Goal: Task Accomplishment & Management: Use online tool/utility

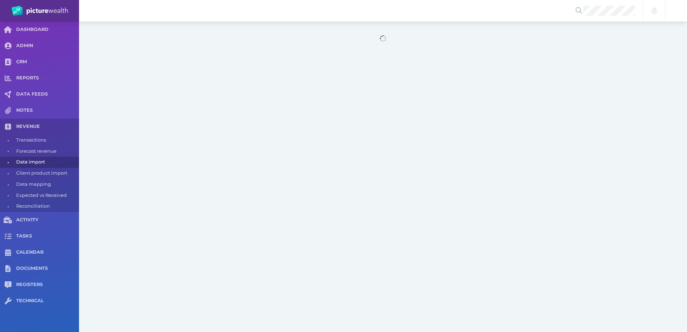
select select "25"
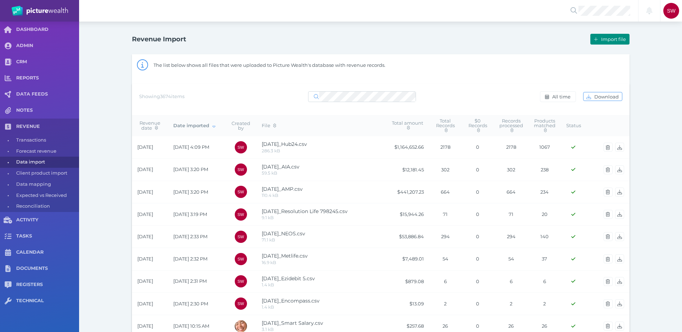
click at [602, 42] on button "Import file" at bounding box center [609, 39] width 39 height 11
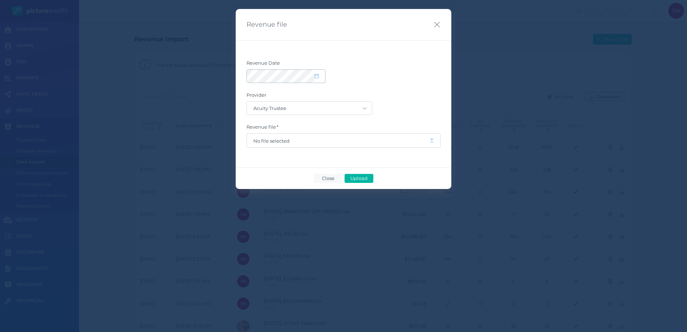
click at [320, 78] on span at bounding box center [320, 76] width 10 height 6
select select "8"
select select "2025"
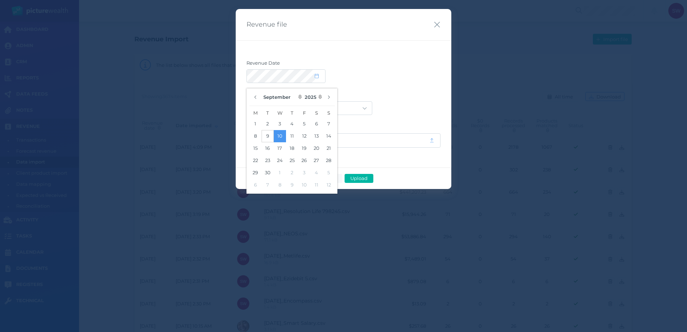
click at [269, 136] on button "9" at bounding box center [268, 136] width 12 height 12
click at [382, 106] on div "Acuity Trustee AIA Australia AMG Super AMP ASGARD Asteron Life Australian Retir…" at bounding box center [344, 108] width 194 height 14
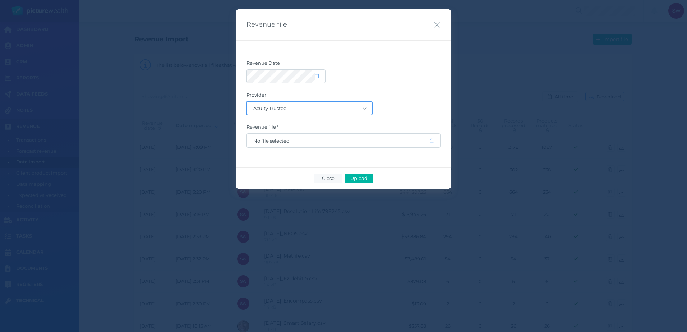
click at [354, 109] on select "Acuity Trustee AIA Australia AMG Super AMP ASGARD Asteron Life Australian Retir…" at bounding box center [309, 108] width 125 height 13
select select "68"
click at [247, 102] on select "Acuity Trustee AIA Australia AMG Super AMP ASGARD Asteron Life Australian Retir…" at bounding box center [309, 108] width 125 height 13
click at [310, 146] on span "No file selected" at bounding box center [338, 141] width 183 height 14
click at [312, 144] on span "No file selected" at bounding box center [338, 141] width 183 height 14
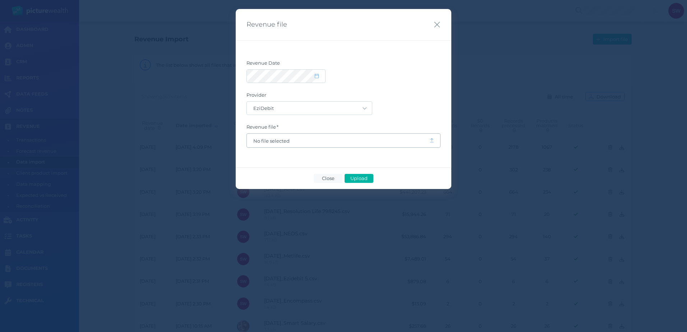
click at [434, 140] on span at bounding box center [435, 140] width 10 height 6
click at [270, 141] on span "No file selected" at bounding box center [338, 141] width 170 height 6
click at [354, 179] on span "Upload" at bounding box center [358, 178] width 23 height 6
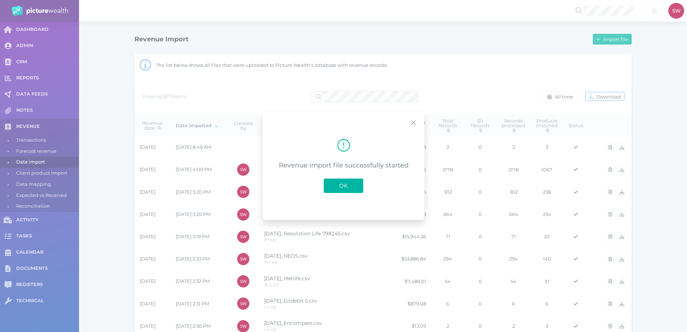
click at [343, 180] on button "OK" at bounding box center [344, 186] width 40 height 14
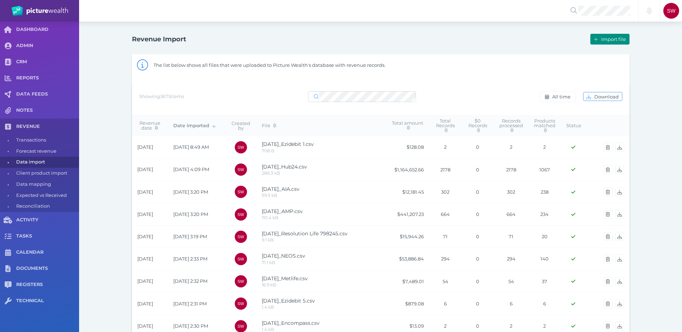
click at [604, 42] on button "Import file" at bounding box center [609, 39] width 39 height 11
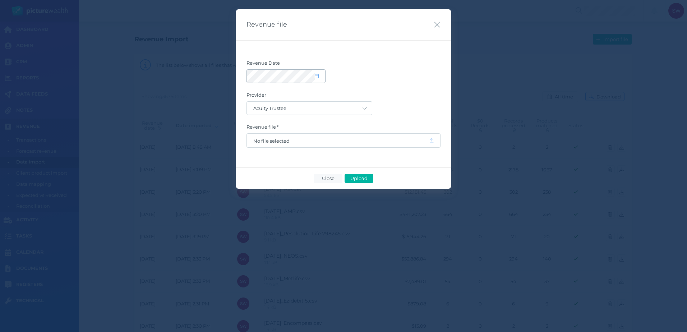
click at [316, 78] on icon at bounding box center [317, 76] width 4 height 5
select select "8"
select select "2025"
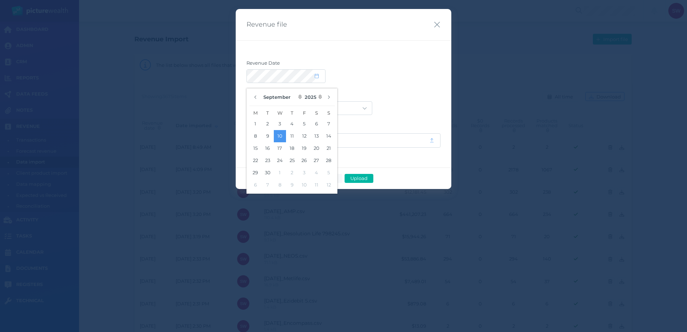
click at [406, 79] on form "Revenue Date Provider Acuity Trustee AIA Australia AMG Super AMP ASGARD Asteron…" at bounding box center [344, 104] width 194 height 88
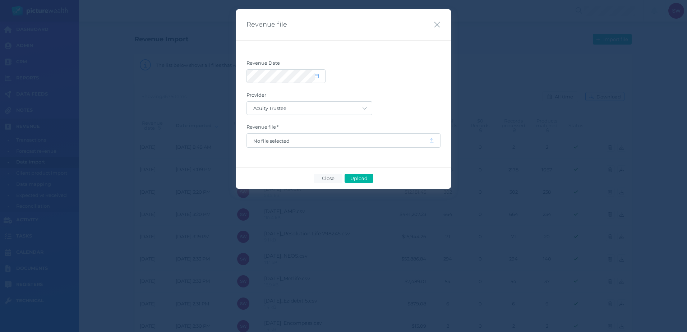
drag, startPoint x: 406, startPoint y: 79, endPoint x: 396, endPoint y: 25, distance: 55.1
click at [404, 21] on div "Revenue file" at bounding box center [335, 25] width 176 height 10
click at [435, 27] on icon "button" at bounding box center [437, 24] width 7 height 9
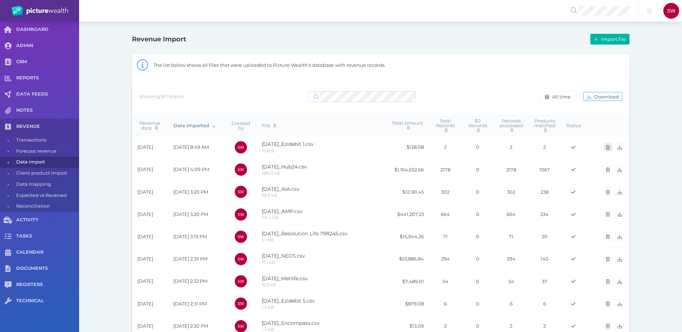
click at [609, 147] on icon "button" at bounding box center [608, 147] width 4 height 5
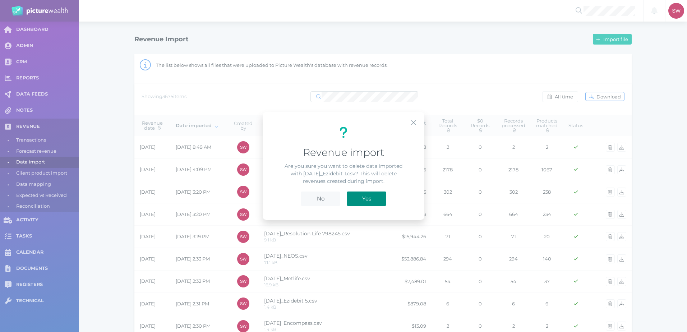
click at [366, 198] on span "Yes" at bounding box center [367, 198] width 16 height 7
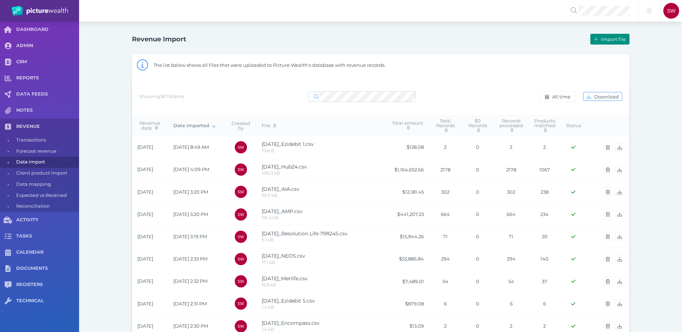
click at [613, 38] on span "Import file" at bounding box center [613, 39] width 29 height 6
click at [605, 42] on button "Import file" at bounding box center [609, 39] width 39 height 11
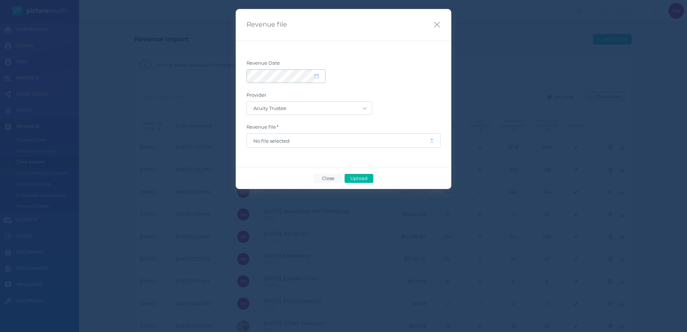
click at [321, 77] on span at bounding box center [320, 76] width 10 height 6
select select "8"
select select "2025"
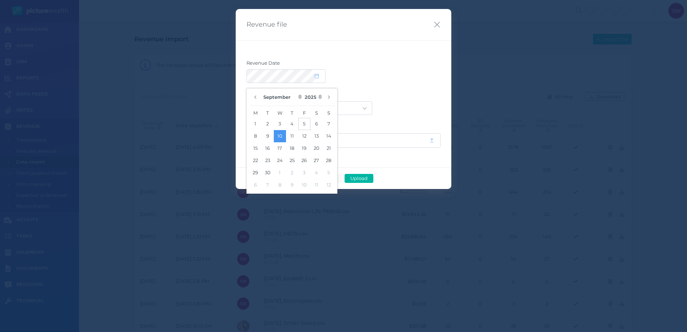
click at [301, 125] on button "5" at bounding box center [304, 124] width 12 height 12
click at [413, 79] on div at bounding box center [344, 76] width 194 height 14
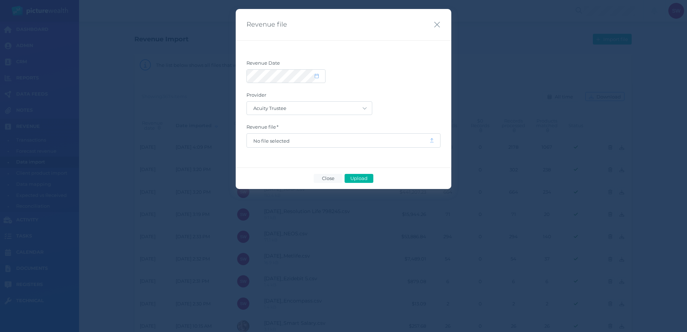
click at [373, 106] on div "Acuity Trustee AIA Australia AMG Super AMP ASGARD Asteron Life Australian Retir…" at bounding box center [344, 108] width 194 height 14
click at [364, 111] on select "Acuity Trustee AIA Australia AMG Super AMP ASGARD Asteron Life Australian Retir…" at bounding box center [309, 108] width 125 height 13
select select "68"
click at [247, 102] on select "Acuity Trustee AIA Australia AMG Super AMP ASGARD Asteron Life Australian Retir…" at bounding box center [309, 108] width 125 height 13
click at [275, 140] on span "No file selected" at bounding box center [338, 141] width 170 height 6
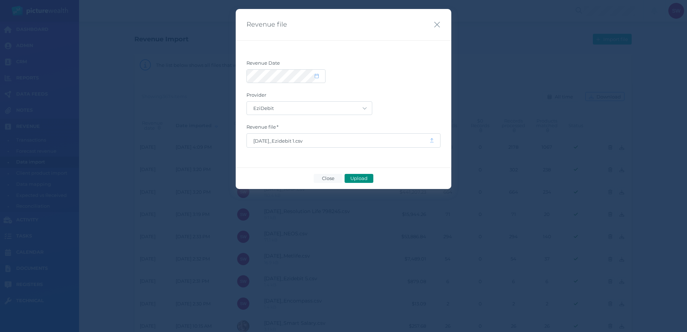
click at [356, 176] on span "Upload" at bounding box center [358, 178] width 23 height 6
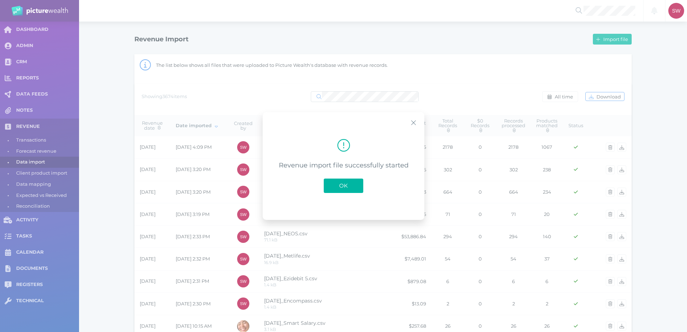
click at [337, 209] on div "Revenue import file successfully started OK" at bounding box center [344, 166] width 162 height 108
click at [340, 188] on span "OK" at bounding box center [344, 185] width 16 height 7
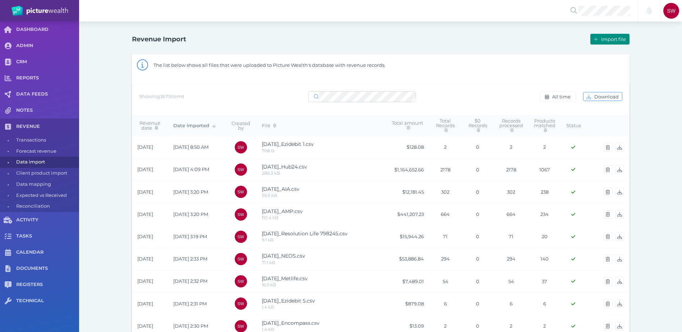
click at [604, 41] on span "Import file" at bounding box center [613, 39] width 29 height 6
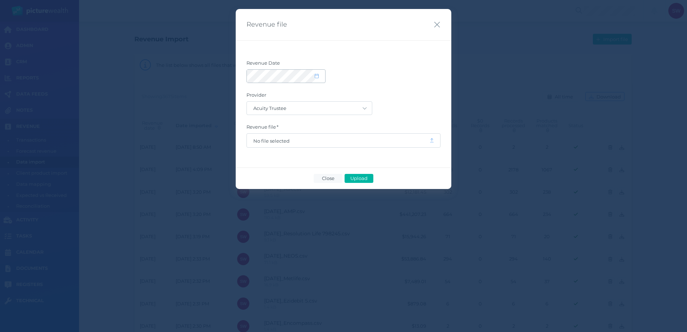
click at [319, 76] on span at bounding box center [320, 76] width 10 height 6
select select "8"
select select "2025"
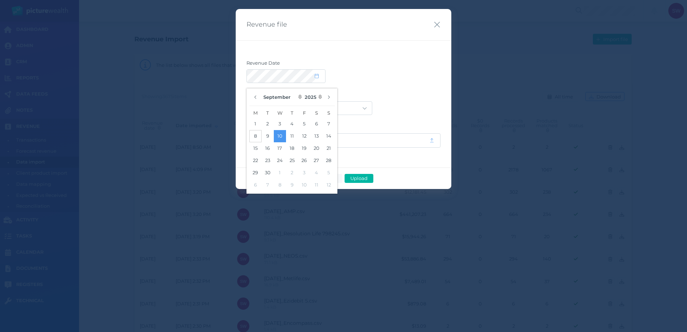
click at [257, 133] on button "8" at bounding box center [255, 136] width 12 height 12
click at [404, 100] on label "Provider" at bounding box center [344, 96] width 194 height 9
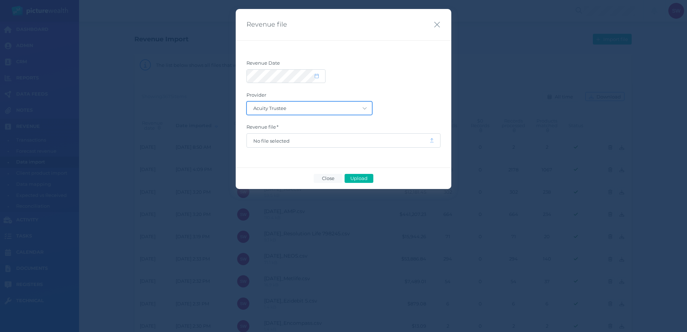
click at [356, 111] on select "Acuity Trustee AIA Australia AMG Super AMP ASGARD Asteron Life Australian Retir…" at bounding box center [309, 108] width 125 height 13
select select "68"
click at [247, 102] on select "Acuity Trustee AIA Australia AMG Super AMP ASGARD Asteron Life Australian Retir…" at bounding box center [309, 108] width 125 height 13
click at [280, 139] on span "No file selected" at bounding box center [338, 141] width 170 height 6
click at [356, 176] on span "Upload" at bounding box center [358, 178] width 23 height 6
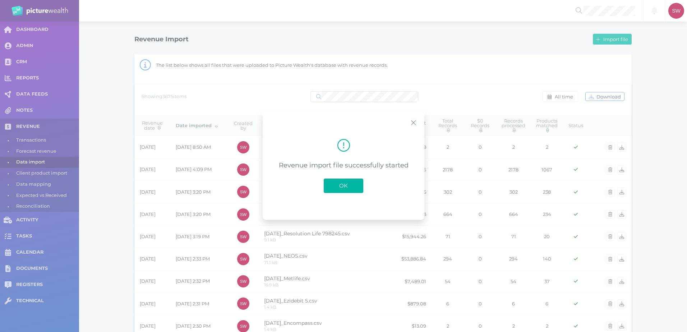
click at [351, 181] on button "OK" at bounding box center [344, 186] width 40 height 14
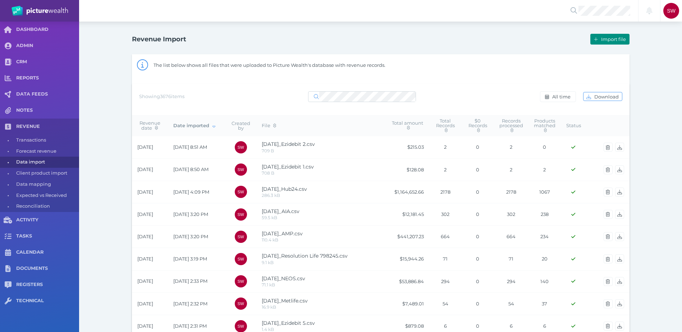
click at [608, 36] on button "Import file" at bounding box center [609, 39] width 39 height 11
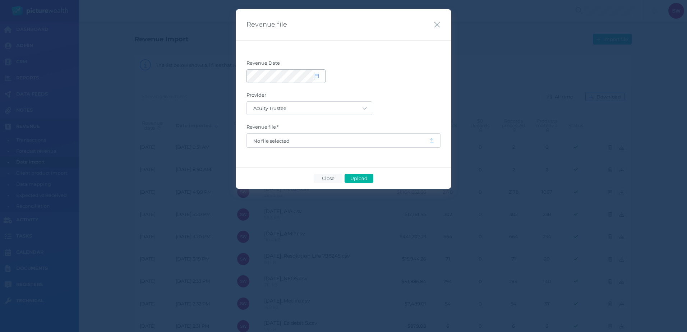
click at [318, 75] on span at bounding box center [320, 76] width 10 height 6
select select "8"
select select "2025"
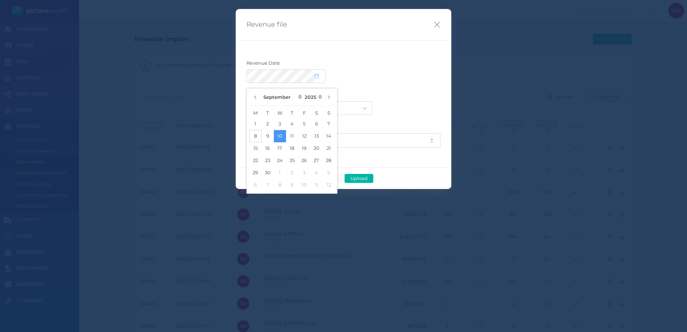
click at [255, 134] on button "8" at bounding box center [255, 136] width 12 height 12
click at [401, 104] on div "Acuity Trustee AIA Australia AMG Super AMP ASGARD Asteron Life Australian Retir…" at bounding box center [344, 108] width 194 height 14
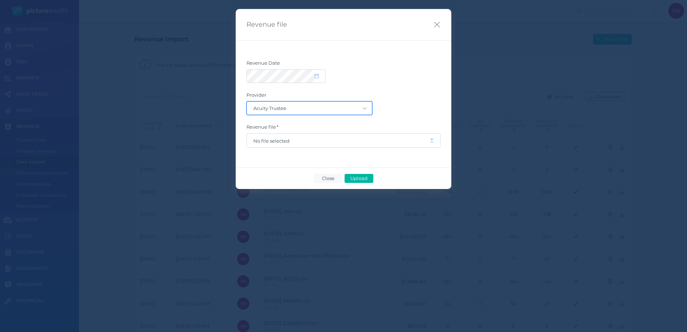
click at [350, 110] on select "Acuity Trustee AIA Australia AMG Super AMP ASGARD Asteron Life Australian Retir…" at bounding box center [309, 108] width 125 height 13
select select "39"
click at [247, 102] on select "Acuity Trustee AIA Australia AMG Super AMP ASGARD Asteron Life Australian Retir…" at bounding box center [309, 108] width 125 height 13
click at [277, 142] on span "No file selected" at bounding box center [338, 141] width 170 height 6
click at [356, 175] on button "Upload" at bounding box center [359, 178] width 29 height 9
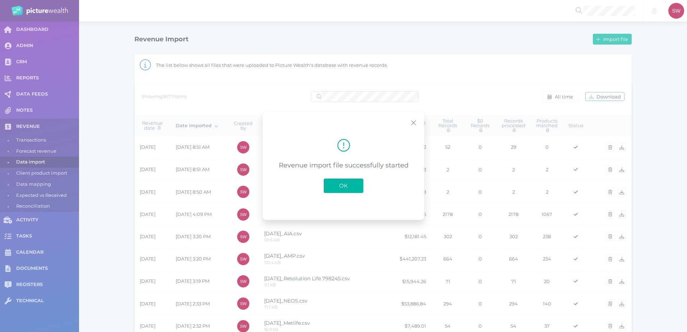
click at [344, 182] on span "OK" at bounding box center [344, 185] width 16 height 7
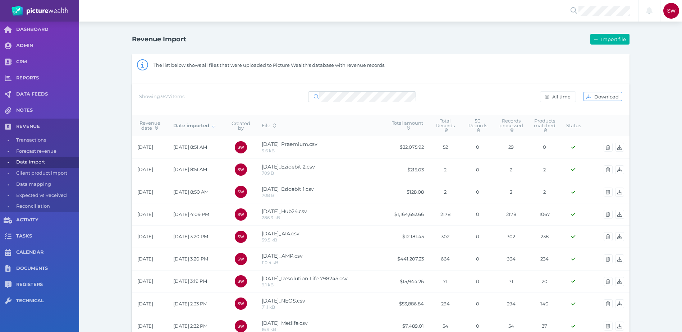
click at [609, 45] on div "Import file" at bounding box center [505, 39] width 249 height 15
click at [606, 38] on span "Import file" at bounding box center [613, 39] width 29 height 6
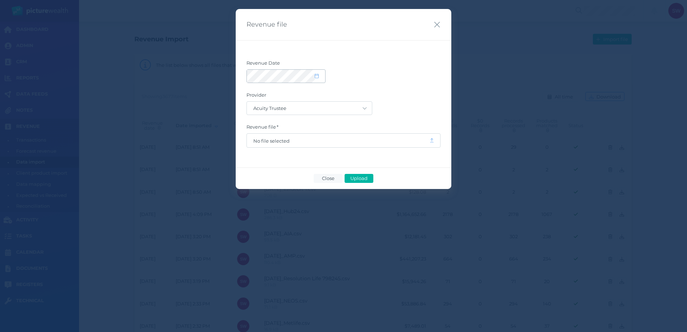
click at [316, 76] on icon at bounding box center [317, 76] width 4 height 5
select select "8"
select select "2025"
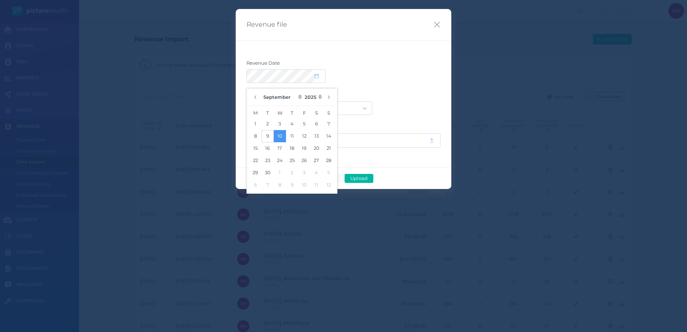
click at [267, 136] on button "9" at bounding box center [268, 136] width 12 height 12
click at [379, 87] on form "Revenue Date Provider Acuity Trustee AIA Australia AMG Super AMP ASGARD Asteron…" at bounding box center [344, 104] width 194 height 88
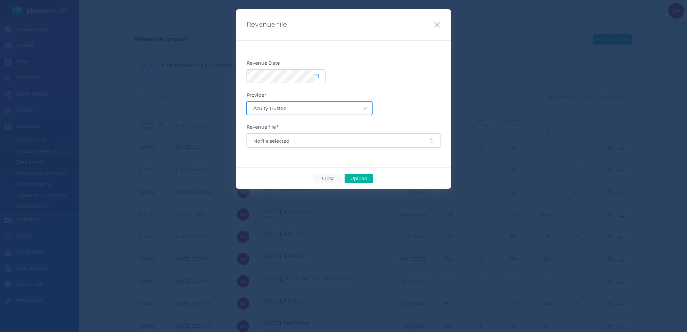
click at [357, 107] on select "Acuity Trustee AIA Australia AMG Super AMP ASGARD Asteron Life Australian Retir…" at bounding box center [309, 108] width 125 height 13
select select "7"
click at [247, 102] on select "Acuity Trustee AIA Australia AMG Super AMP ASGARD Asteron Life Australian Retir…" at bounding box center [309, 108] width 125 height 13
click at [272, 143] on span "No file selected" at bounding box center [338, 141] width 170 height 6
click at [357, 177] on span "Upload" at bounding box center [358, 178] width 23 height 6
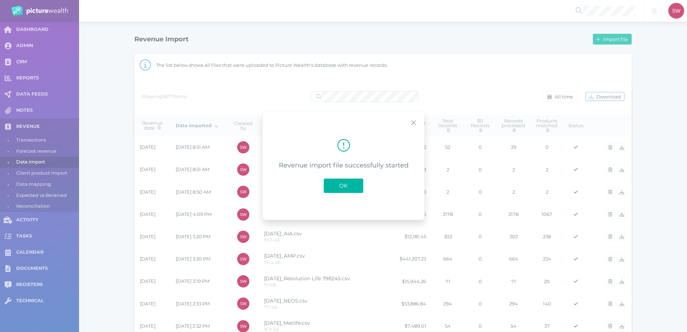
drag, startPoint x: 338, startPoint y: 184, endPoint x: 342, endPoint y: 183, distance: 4.7
click at [338, 185] on span "OK" at bounding box center [344, 185] width 16 height 7
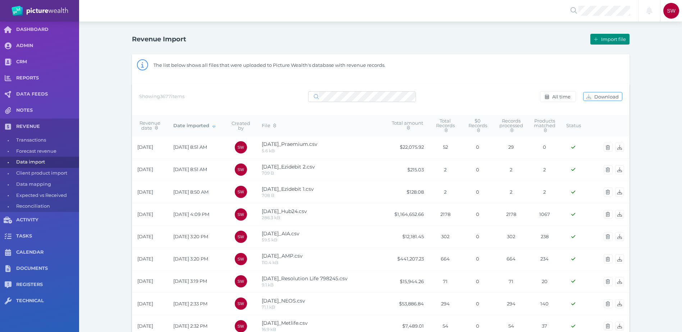
click at [609, 41] on span "Import file" at bounding box center [613, 39] width 29 height 6
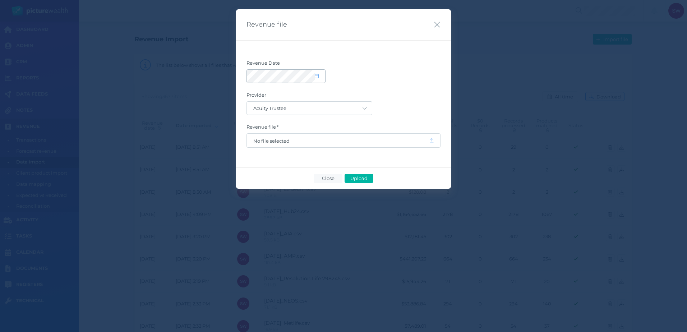
click at [323, 78] on span at bounding box center [320, 76] width 10 height 6
select select "8"
select select "2025"
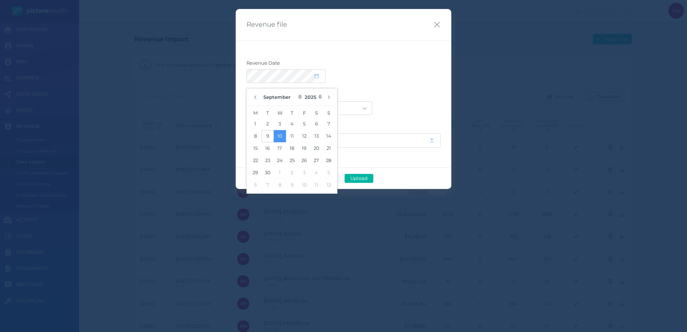
click at [270, 137] on button "9" at bounding box center [268, 136] width 12 height 12
click at [424, 77] on div at bounding box center [344, 76] width 194 height 14
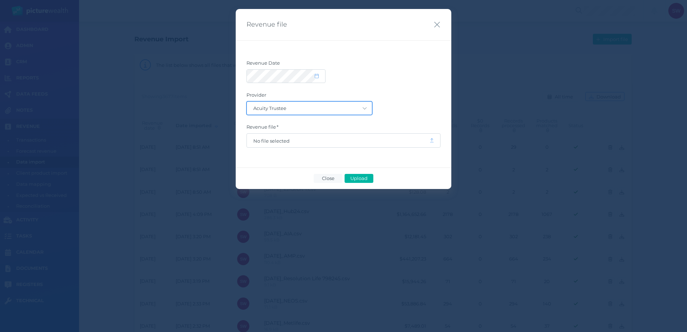
click at [353, 109] on select "Acuity Trustee AIA Australia AMG Super AMP ASGARD Asteron Life Australian Retir…" at bounding box center [309, 108] width 125 height 13
select select "7"
click at [247, 102] on select "Acuity Trustee AIA Australia AMG Super AMP ASGARD Asteron Life Australian Retir…" at bounding box center [309, 108] width 125 height 13
click at [308, 147] on span "No file selected" at bounding box center [338, 141] width 183 height 14
click at [307, 143] on span "No file selected" at bounding box center [338, 141] width 170 height 6
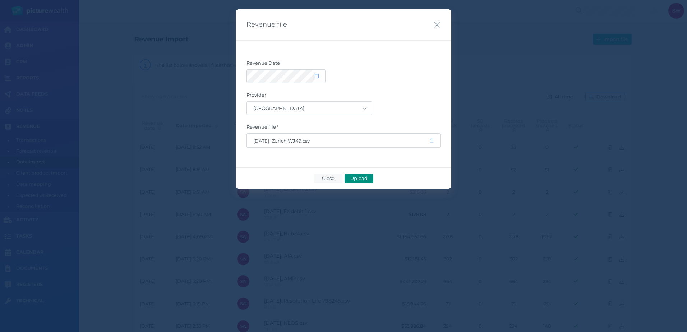
click at [362, 176] on span "Upload" at bounding box center [358, 178] width 23 height 6
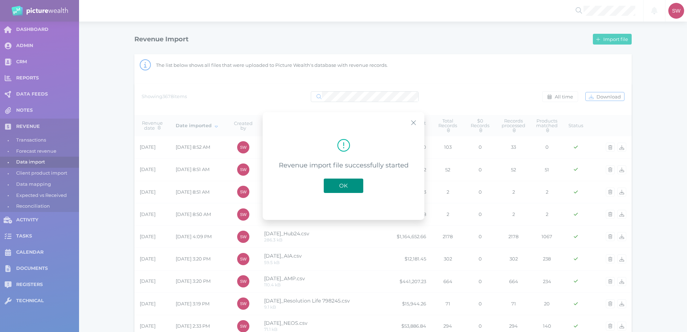
click at [340, 185] on span "OK" at bounding box center [344, 185] width 16 height 7
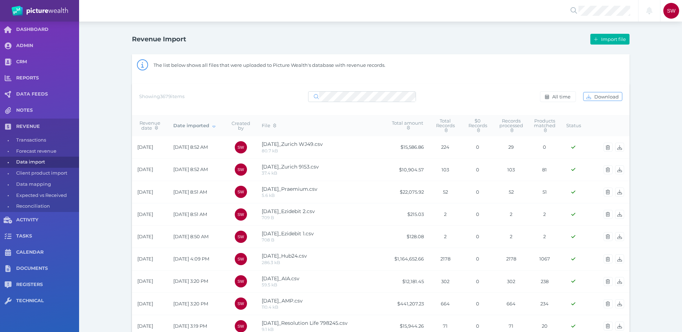
click at [603, 45] on div "Import file" at bounding box center [505, 39] width 249 height 15
drag, startPoint x: 538, startPoint y: 56, endPoint x: 482, endPoint y: 66, distance: 56.4
click at [482, 66] on div "The list below shows all files that were uploaded to Picture Wealth's database …" at bounding box center [391, 65] width 476 height 17
click at [603, 44] on button "Import file" at bounding box center [609, 39] width 39 height 11
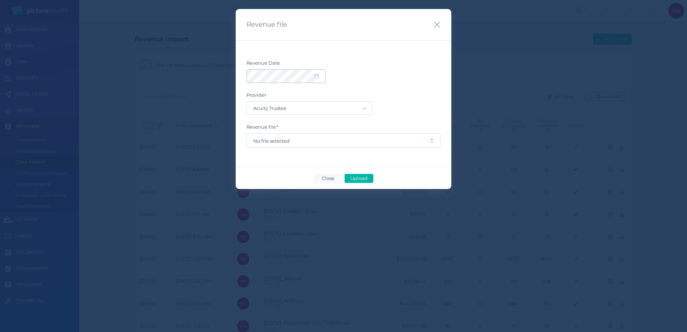
click at [319, 76] on span at bounding box center [320, 76] width 10 height 6
select select "8"
select select "2025"
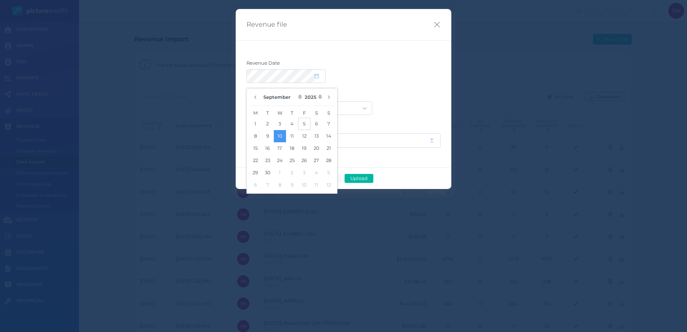
click at [305, 123] on button "5" at bounding box center [304, 124] width 12 height 12
click at [381, 99] on label "Provider" at bounding box center [344, 96] width 194 height 9
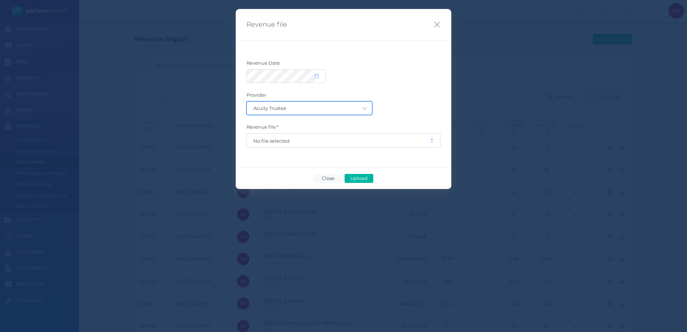
click at [354, 110] on select "Acuity Trustee AIA Australia AMG Super AMP ASGARD Asteron Life Australian Retir…" at bounding box center [309, 108] width 125 height 13
select select "78"
click at [247, 102] on select "Acuity Trustee AIA Australia AMG Super AMP ASGARD Asteron Life Australian Retir…" at bounding box center [309, 108] width 125 height 13
click at [279, 145] on span "No file selected" at bounding box center [338, 141] width 183 height 14
click at [280, 142] on span "No file selected" at bounding box center [338, 141] width 170 height 6
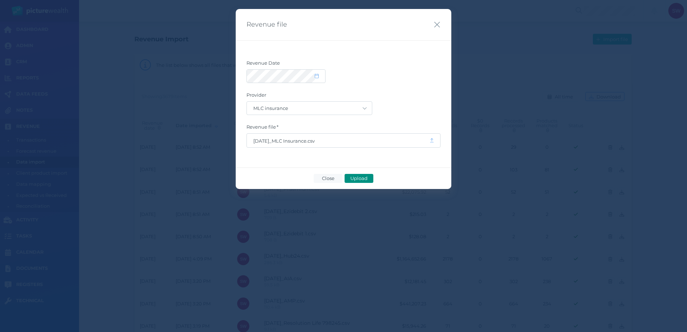
click at [363, 178] on span "Upload" at bounding box center [358, 178] width 23 height 6
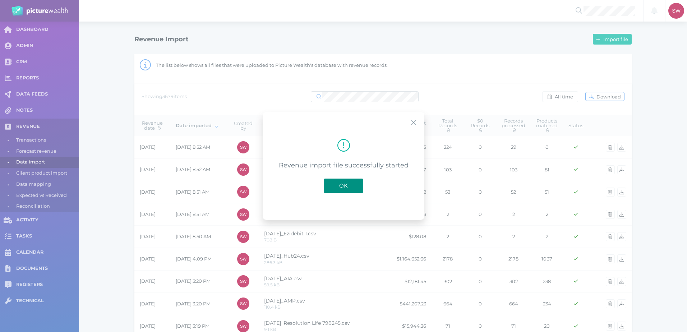
click at [346, 185] on span "OK" at bounding box center [344, 185] width 16 height 7
